Goal: Information Seeking & Learning: Find specific fact

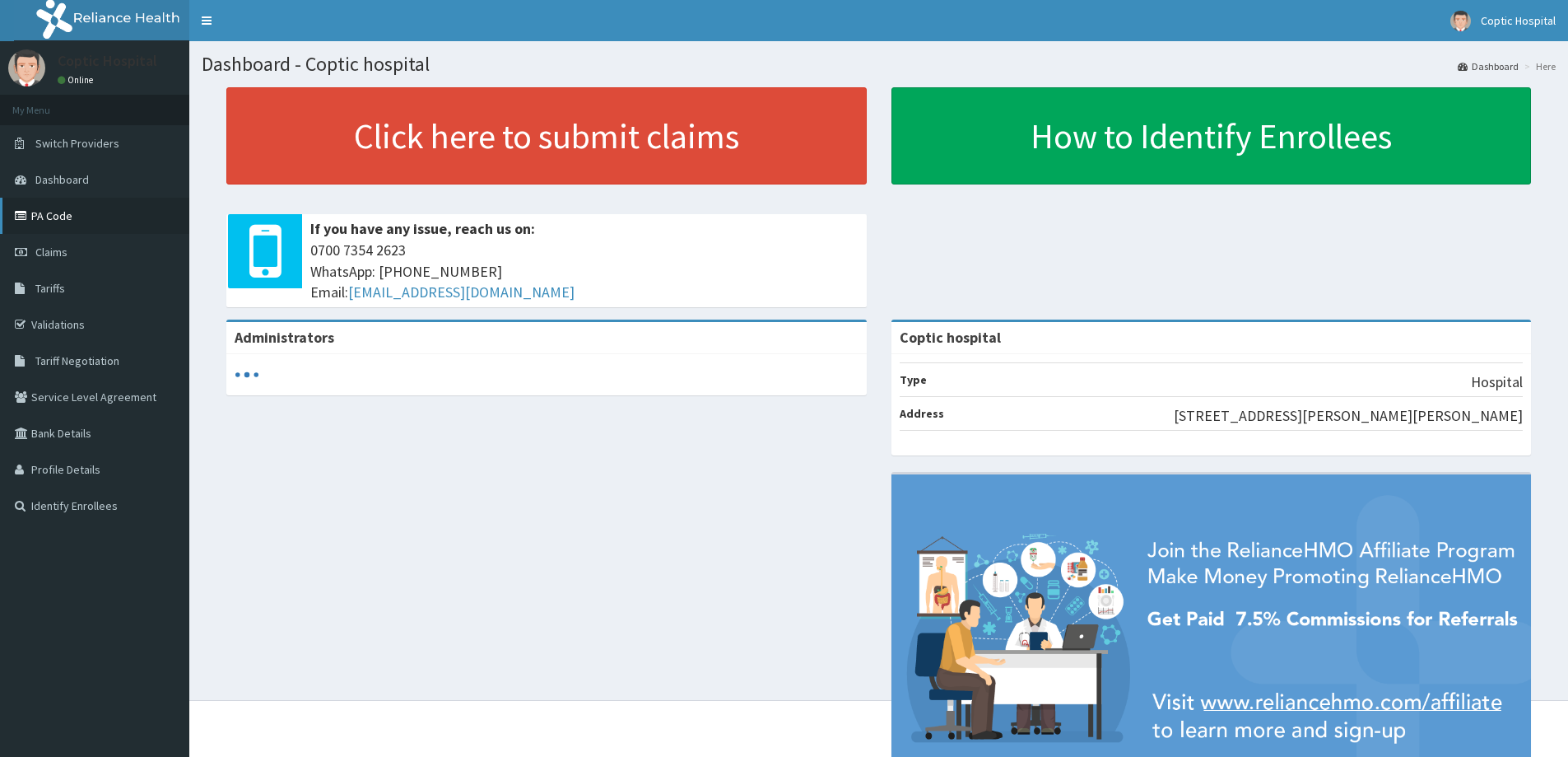
click at [79, 226] on link "PA Code" at bounding box center [95, 216] width 190 height 37
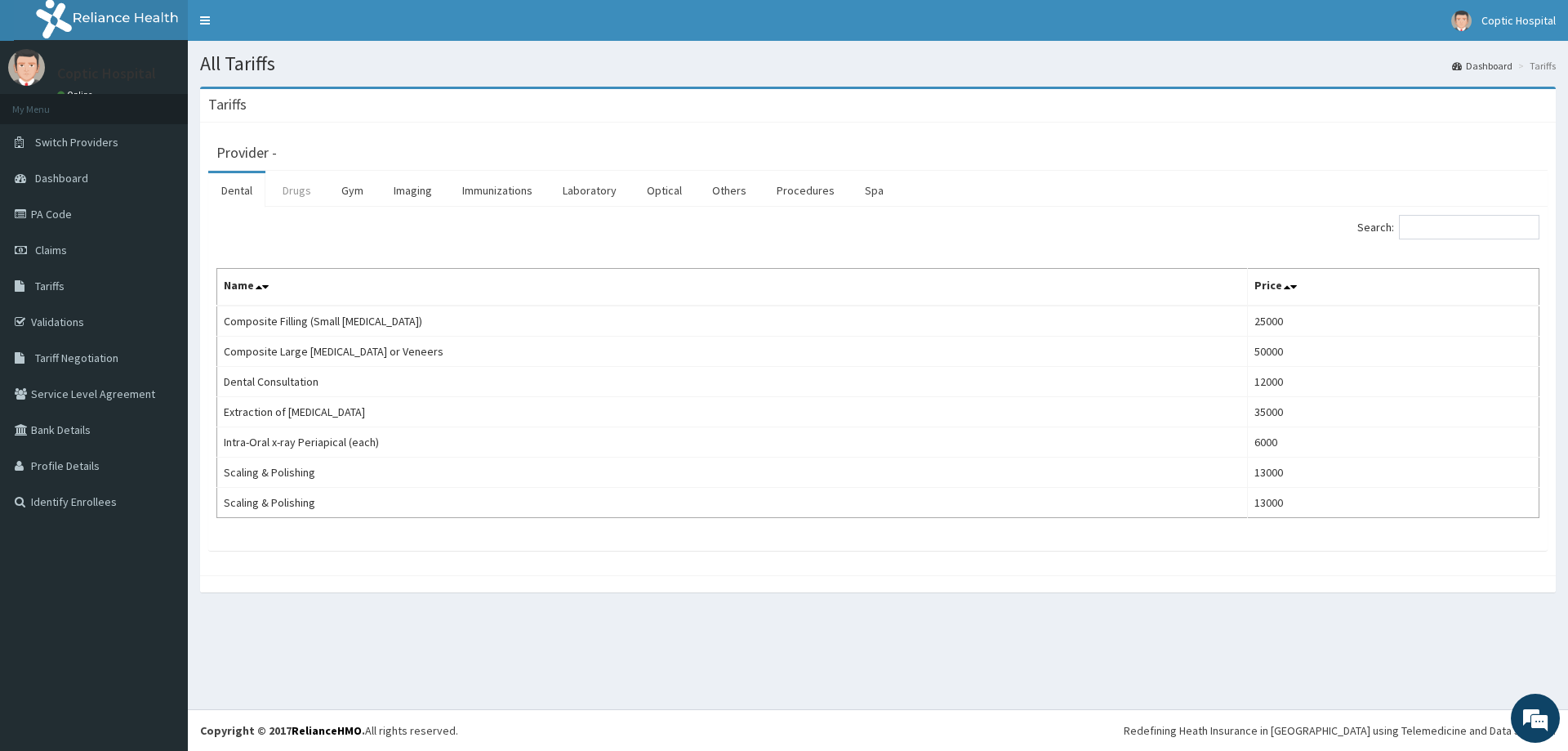
click at [288, 195] on link "Drugs" at bounding box center [297, 191] width 54 height 35
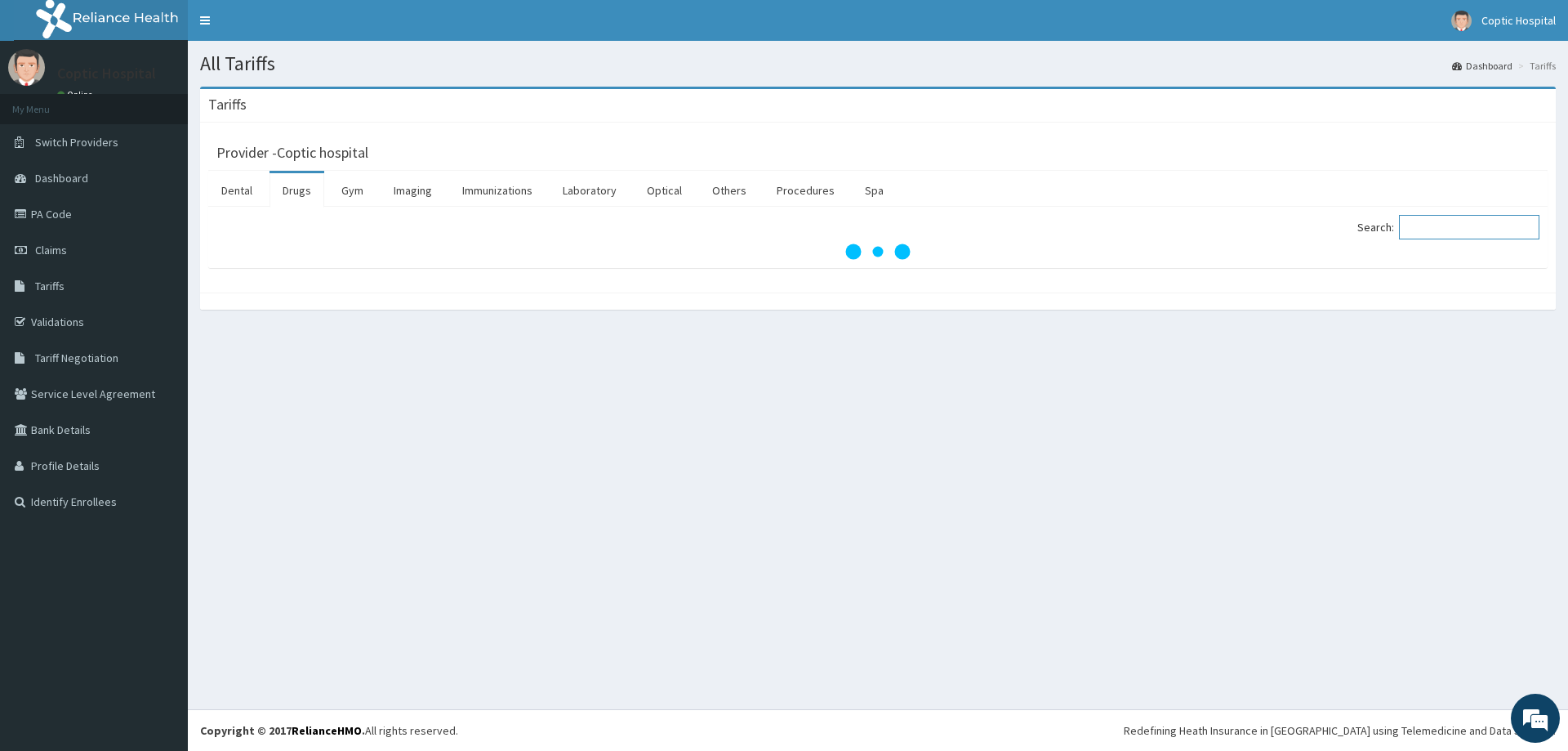
click at [1424, 234] on input "Search:" at bounding box center [1469, 227] width 140 height 25
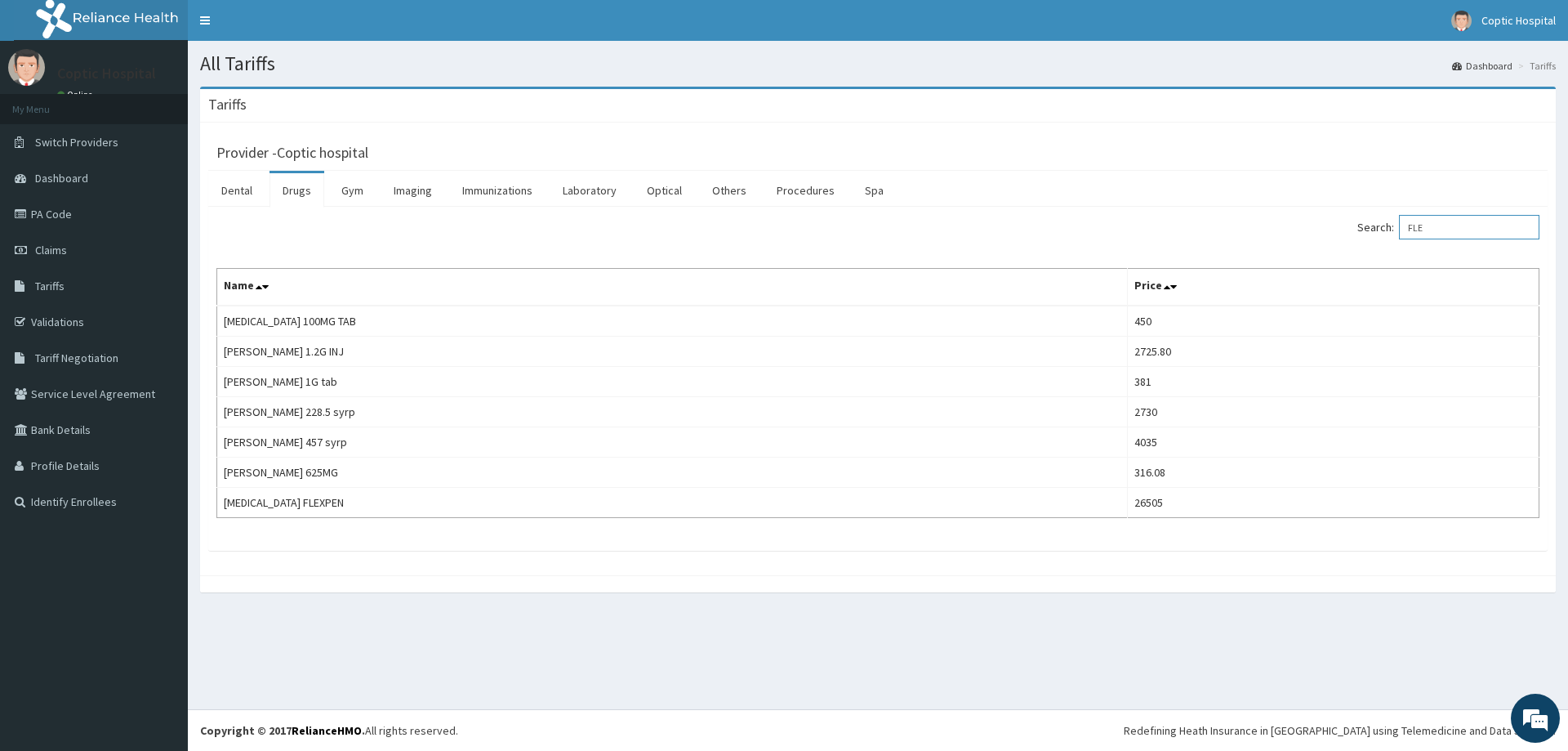
type input "FLE"
drag, startPoint x: 1445, startPoint y: 234, endPoint x: 1390, endPoint y: 242, distance: 55.6
click at [1390, 242] on div "Search: FLE" at bounding box center [1214, 229] width 649 height 29
paste input "[MEDICAL_DATA]"
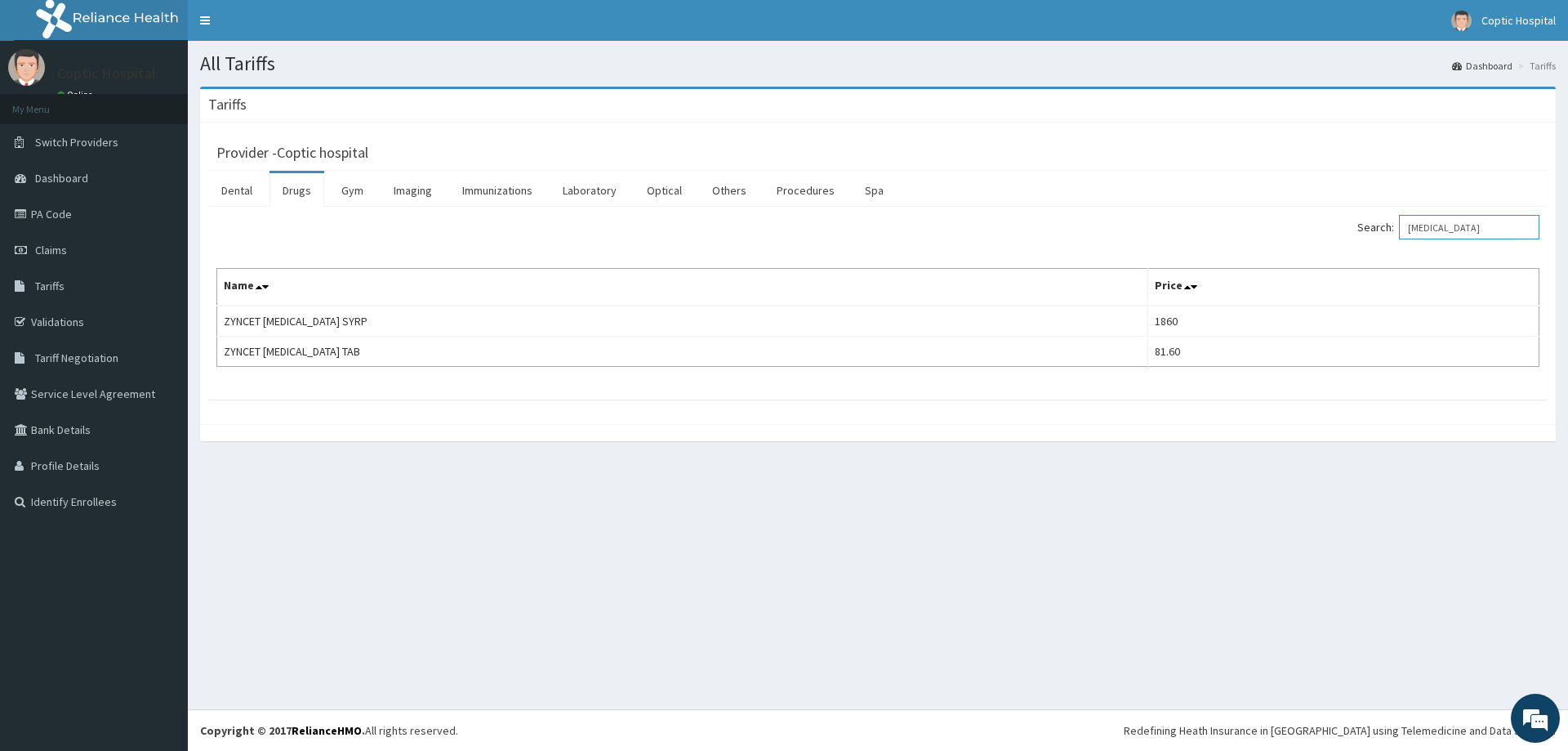
type input "[MEDICAL_DATA]"
